Goal: Information Seeking & Learning: Learn about a topic

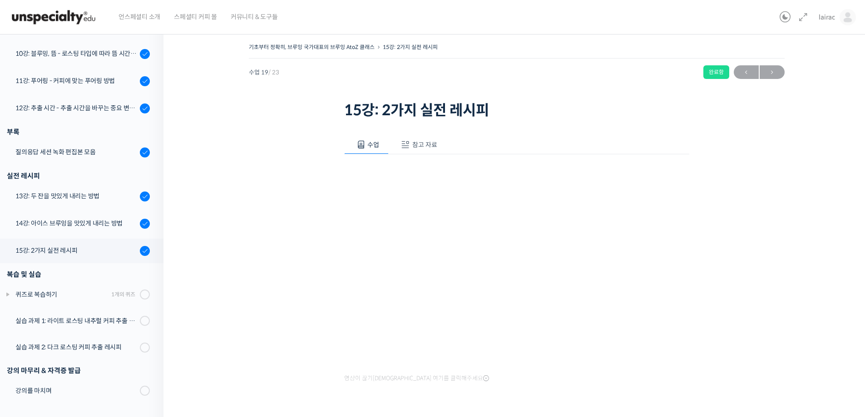
click at [239, 218] on div "기초부터 정확히, 브루잉 국가대표의 브루잉 AtoZ 클래스 15강: 2가지 실전 레시피 완료함 수업 19 / 23 완료함 ← 이전 다음 → 1…" at bounding box center [517, 234] width 616 height 386
click at [98, 228] on div "14강: 아이스 브루잉을 맛있게 내리는 방법" at bounding box center [76, 224] width 122 height 10
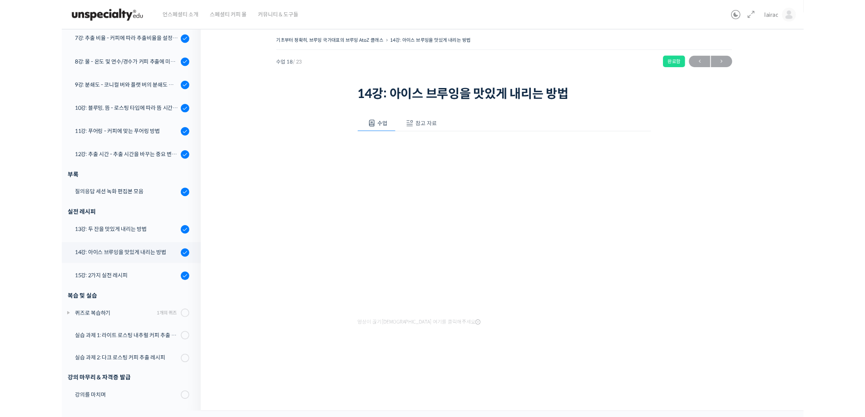
scroll to position [413, 0]
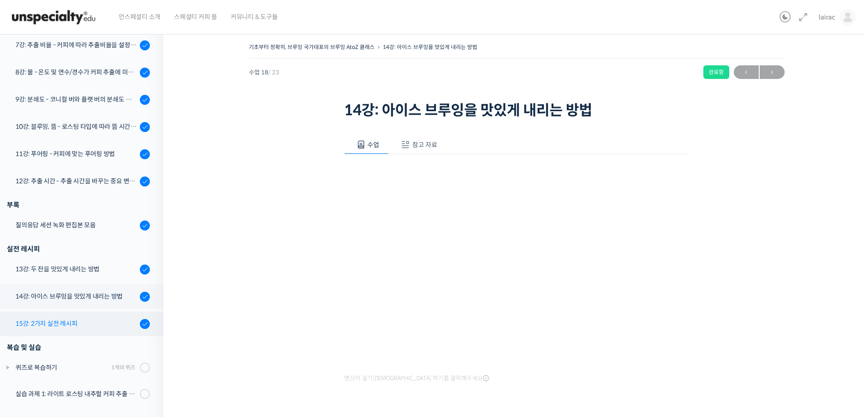
click at [44, 324] on div "15강: 2가지 실전 레시피" at bounding box center [76, 324] width 122 height 10
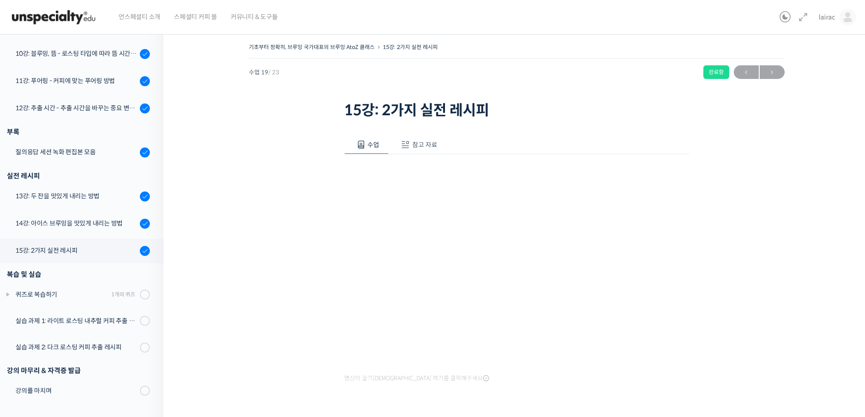
click at [730, 308] on div "기초부터 정확히, 브루잉 국가대표의 브루잉 AtoZ 클래스 15강: 2가지 실전 레시피 완료함 수업 19 / 23 완료함 ← 이전 다음 → 1…" at bounding box center [517, 234] width 616 height 386
drag, startPoint x: 725, startPoint y: 329, endPoint x: 664, endPoint y: 368, distance: 72.6
click at [725, 330] on div "기초부터 정확히, 브루잉 국가대표의 브루잉 AtoZ 클래스 15강: 2가지 실전 레시피 완료함 수업 19 / 23 완료함 ← 이전 다음 → 1…" at bounding box center [517, 234] width 616 height 386
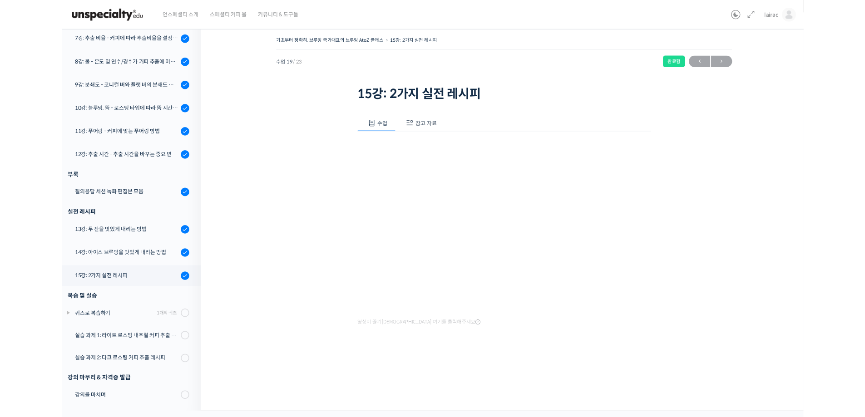
scroll to position [413, 0]
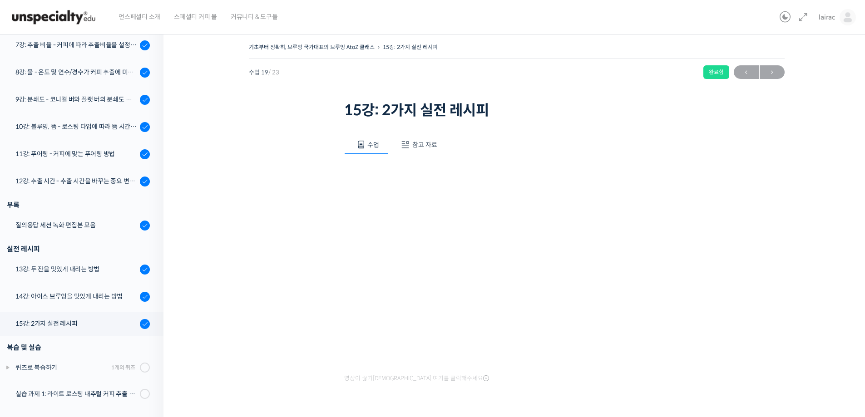
click at [736, 198] on div "기초부터 정확히, 브루잉 국가대표의 브루잉 AtoZ 클래스 15강: 2가지 실전 레시피 완료함 수업 19 / 23 완료함 ← 이전 다음 → 1…" at bounding box center [517, 234] width 616 height 386
